Goal: Information Seeking & Learning: Find specific fact

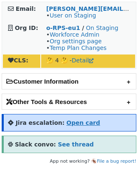
click at [70, 122] on strong "Open card" at bounding box center [84, 122] width 34 height 7
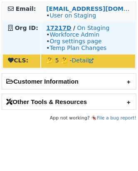
click at [49, 27] on strong "17217D" at bounding box center [58, 28] width 25 height 7
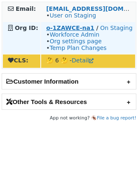
click at [62, 27] on strong "o-1ZAWCE-na1" at bounding box center [70, 28] width 48 height 7
